Goal: Use online tool/utility: Utilize a website feature to perform a specific function

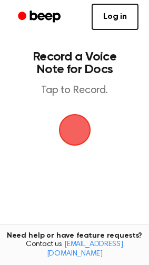
click at [72, 137] on span "button" at bounding box center [74, 130] width 32 height 32
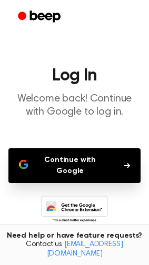
click at [73, 156] on button "Continue with Google" at bounding box center [74, 165] width 132 height 35
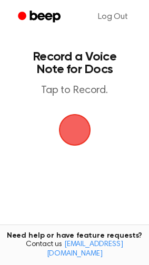
click at [74, 132] on span "button" at bounding box center [74, 130] width 32 height 32
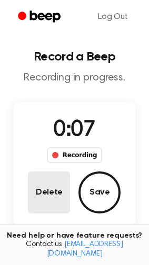
click at [46, 193] on button "Delete" at bounding box center [49, 193] width 42 height 42
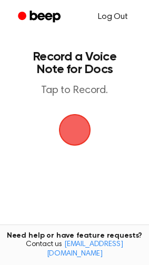
click at [110, 13] on link "Log Out" at bounding box center [112, 16] width 51 height 25
